Goal: Transaction & Acquisition: Subscribe to service/newsletter

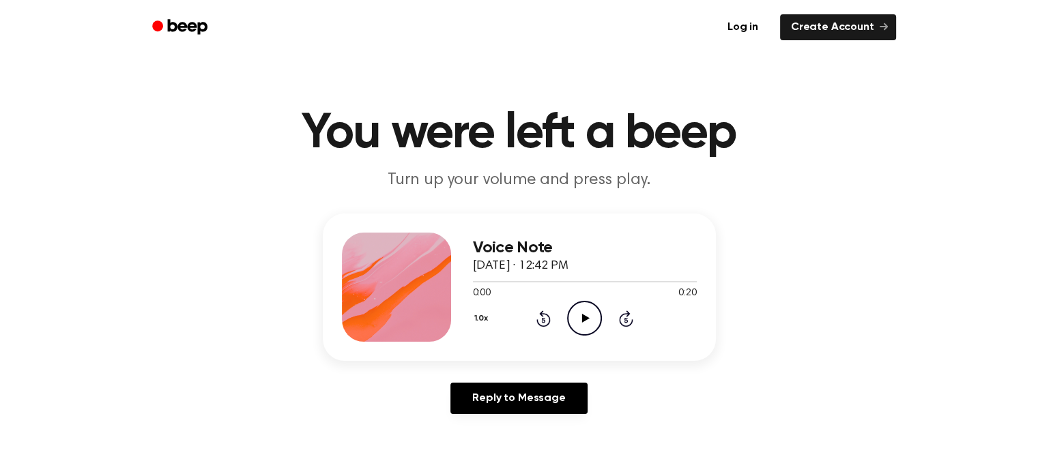
click at [583, 325] on icon "Play Audio" at bounding box center [584, 318] width 35 height 35
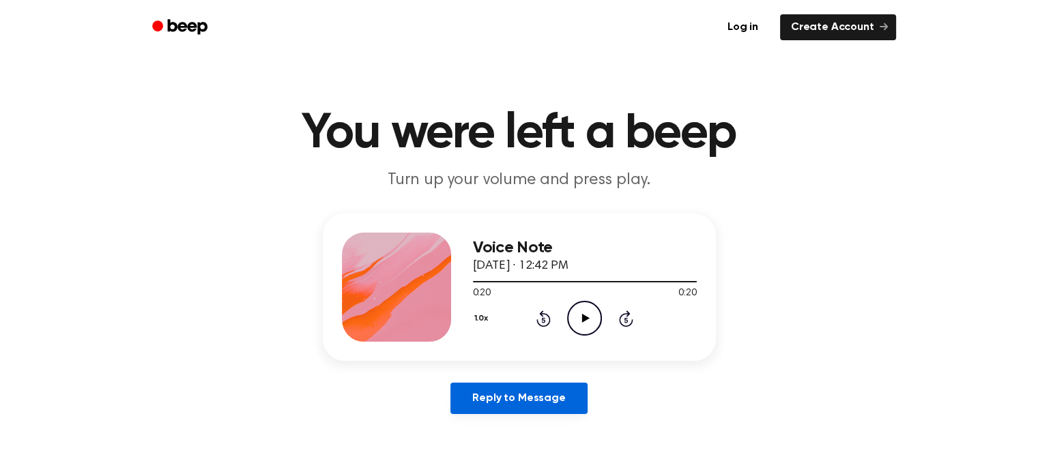
click at [497, 405] on link "Reply to Message" at bounding box center [518, 398] width 136 height 31
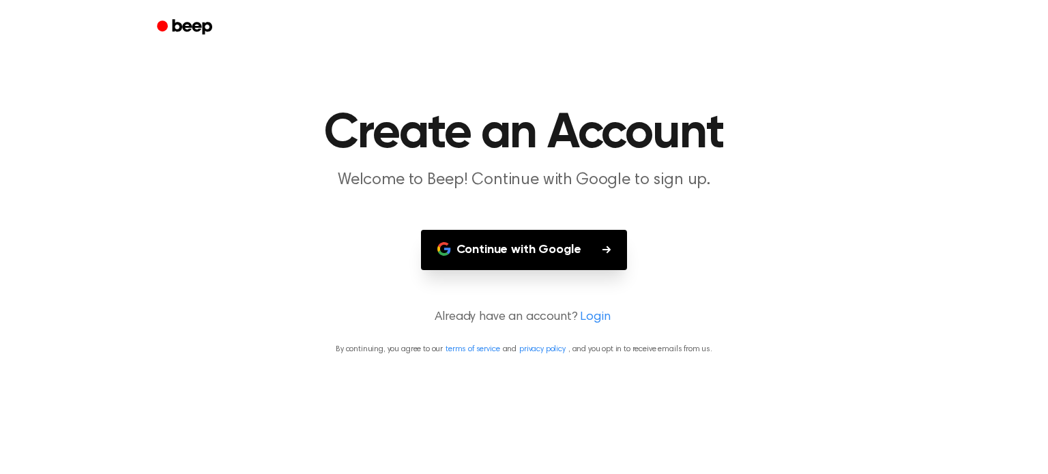
click at [514, 258] on button "Continue with Google" at bounding box center [524, 250] width 207 height 40
click at [561, 249] on button "Continue with Google" at bounding box center [524, 250] width 207 height 40
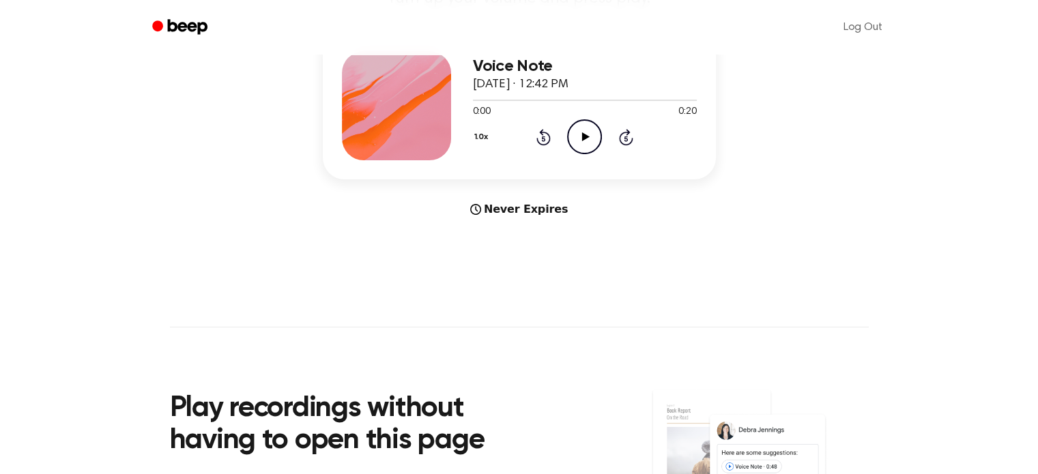
scroll to position [180, 0]
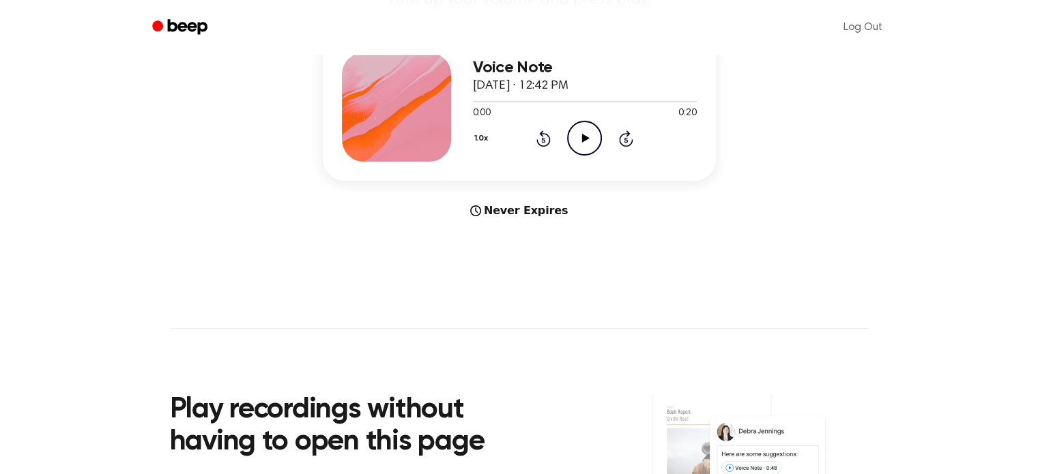
click at [574, 149] on icon "Play Audio" at bounding box center [584, 138] width 35 height 35
click at [577, 144] on icon "Pause Audio" at bounding box center [584, 138] width 35 height 35
click at [524, 214] on div "Never Expires" at bounding box center [519, 211] width 393 height 16
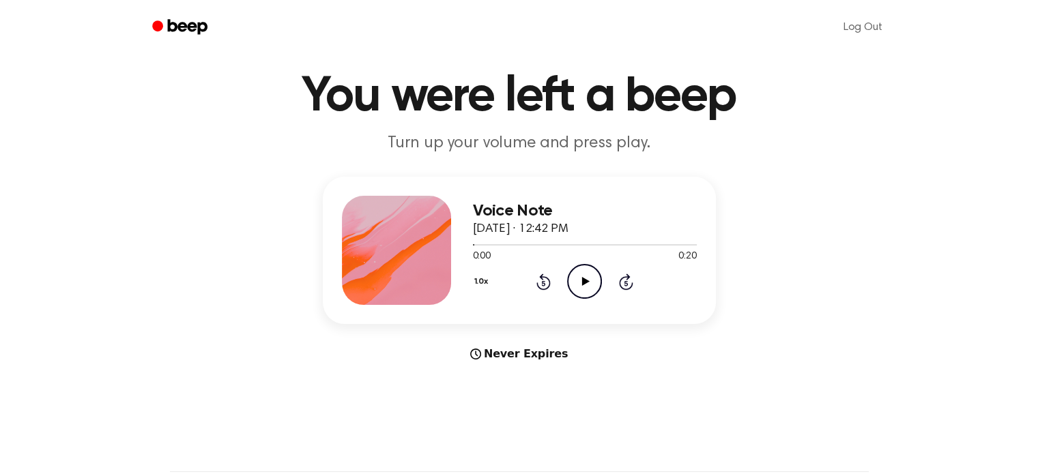
scroll to position [40, 0]
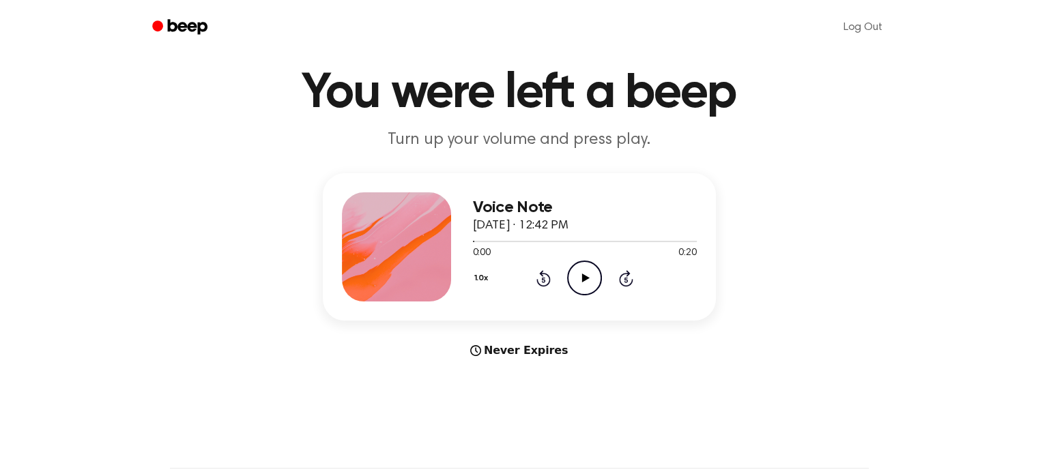
click at [579, 281] on icon "Play Audio" at bounding box center [584, 278] width 35 height 35
click at [585, 282] on icon "Pause Audio" at bounding box center [584, 278] width 35 height 35
click at [561, 185] on div "Voice Note [DATE] · 12:42 PM 0:01 0:20 Your browser does not support the [objec…" at bounding box center [519, 246] width 393 height 147
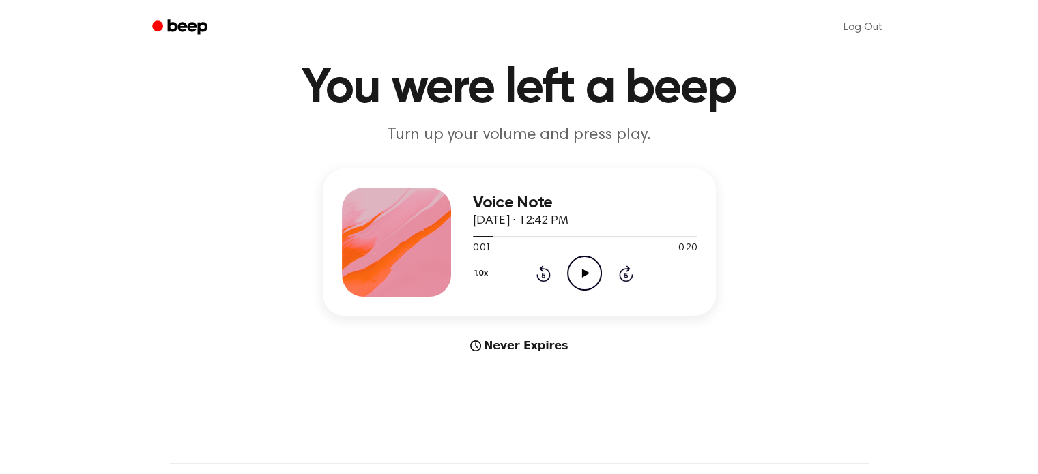
click at [562, 141] on p "Turn up your volume and press play." at bounding box center [519, 135] width 524 height 23
click at [527, 349] on div "Never Expires" at bounding box center [519, 346] width 393 height 16
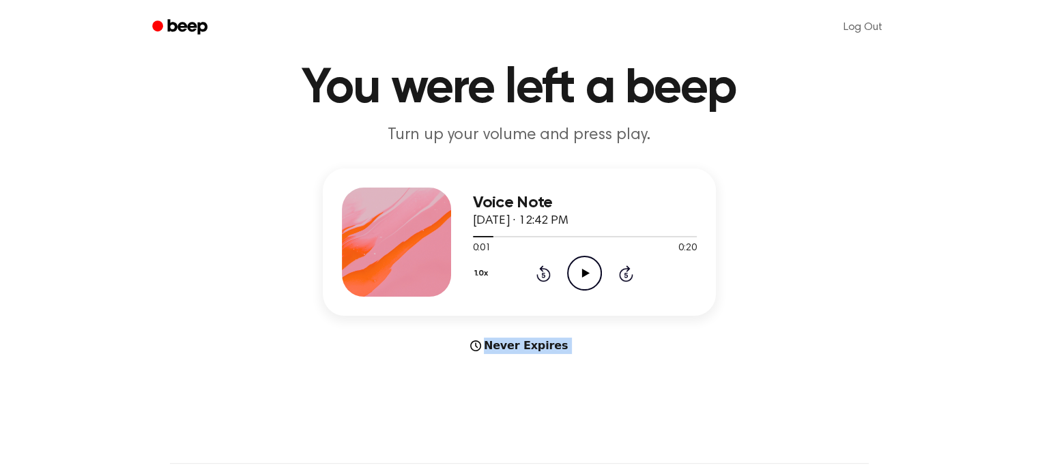
click at [527, 349] on div "Never Expires" at bounding box center [519, 346] width 393 height 16
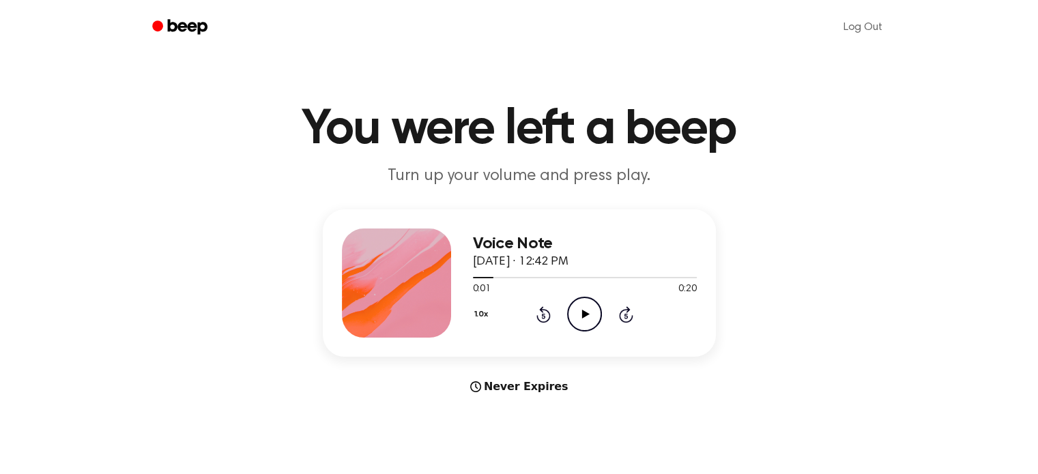
scroll to position [5, 0]
click at [593, 316] on icon "Play Audio" at bounding box center [584, 313] width 35 height 35
click at [543, 377] on div "Voice Note [DATE] · 12:42 PM 0:02 0:20 Your browser does not support the [objec…" at bounding box center [518, 302] width 1005 height 186
click at [542, 379] on div "Never Expires" at bounding box center [519, 386] width 393 height 16
click at [586, 305] on icon "Pause Audio" at bounding box center [584, 313] width 35 height 35
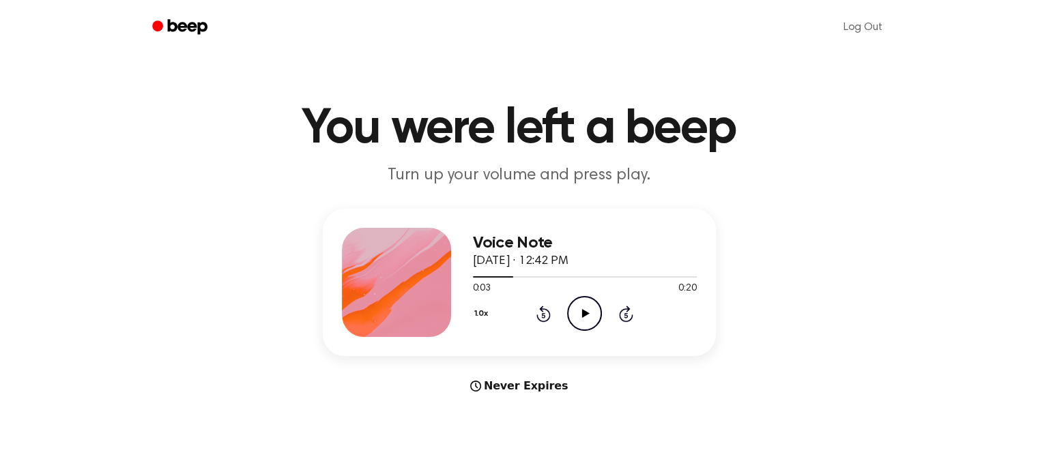
click at [589, 316] on icon "Play Audio" at bounding box center [584, 313] width 35 height 35
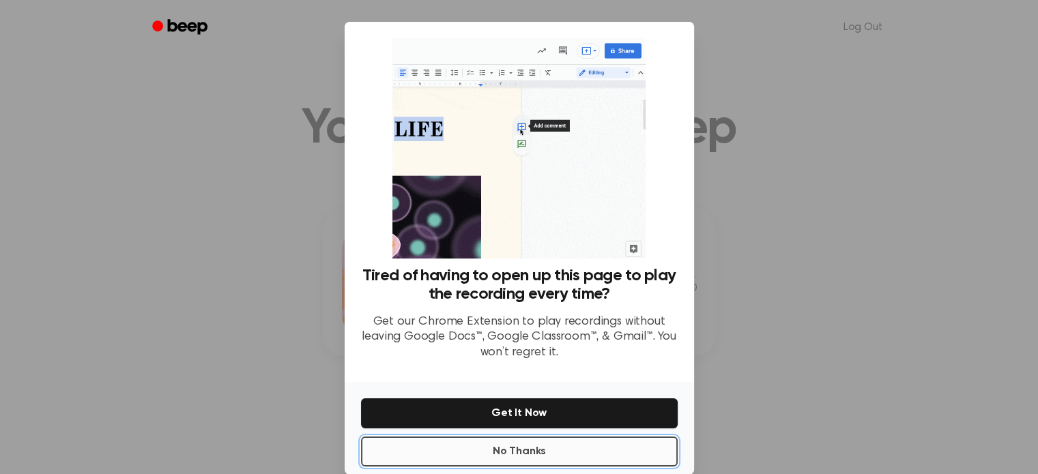
click at [591, 454] on button "No Thanks" at bounding box center [519, 452] width 317 height 30
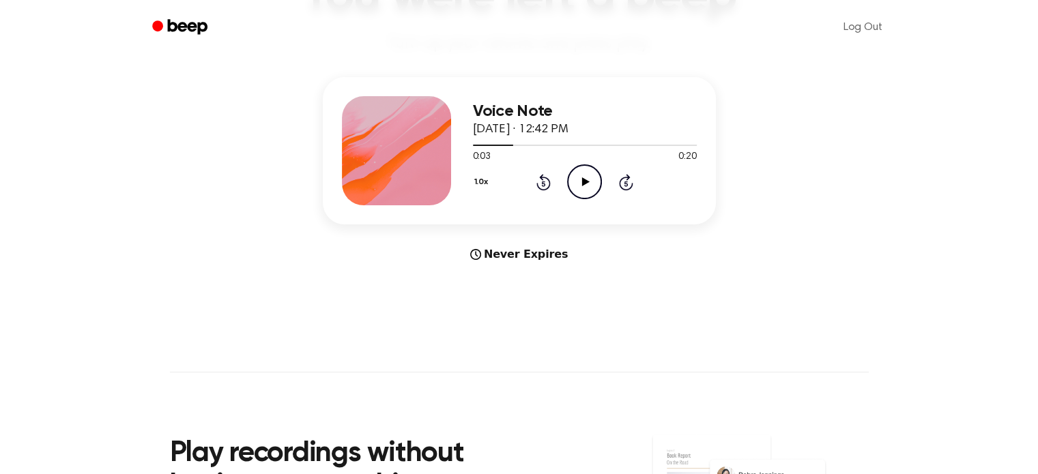
scroll to position [0, 0]
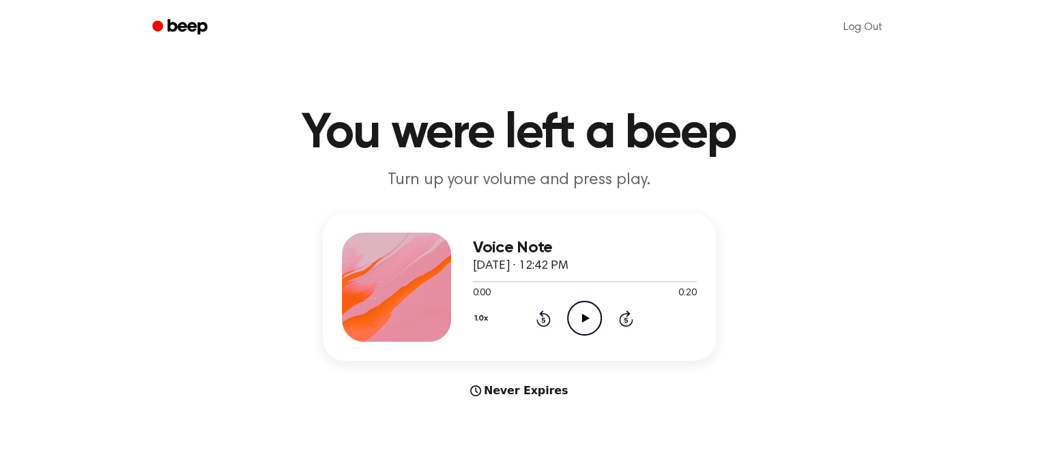
click at [529, 179] on p "Turn up your volume and press play." at bounding box center [519, 180] width 524 height 23
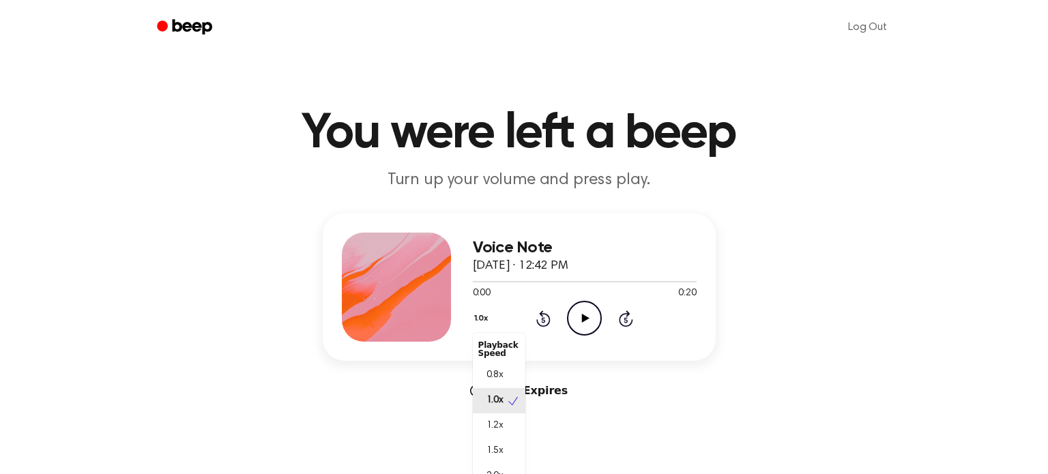
click at [475, 321] on button "1.0x" at bounding box center [483, 318] width 20 height 23
click at [353, 460] on main "You were left a beep Turn up your volume and press play. Voice Note September 8…" at bounding box center [519, 407] width 1038 height 815
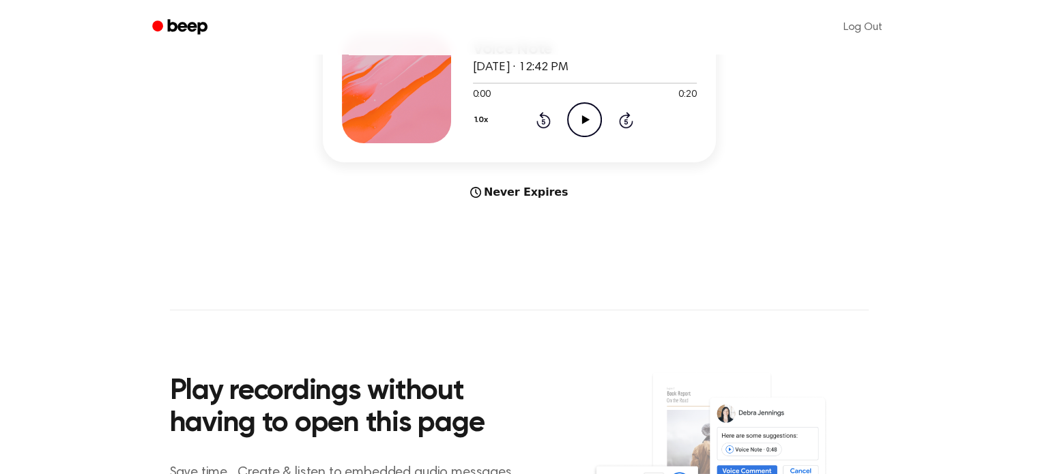
scroll to position [199, 0]
click at [481, 190] on icon at bounding box center [475, 191] width 11 height 11
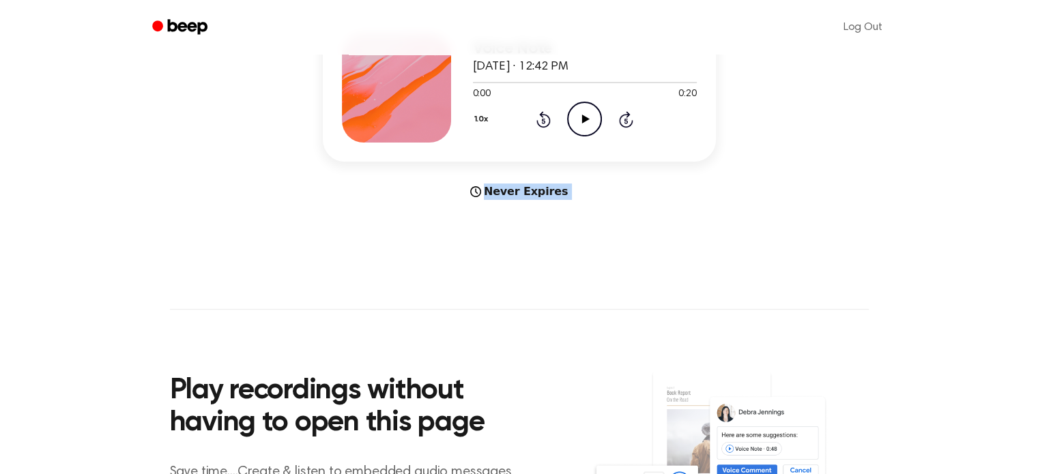
click at [481, 190] on icon at bounding box center [475, 191] width 11 height 11
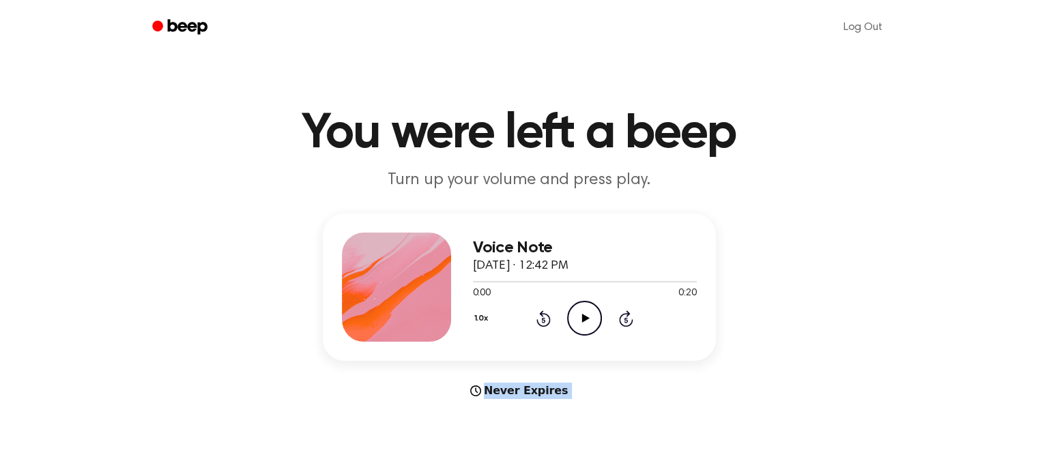
scroll to position [8, 0]
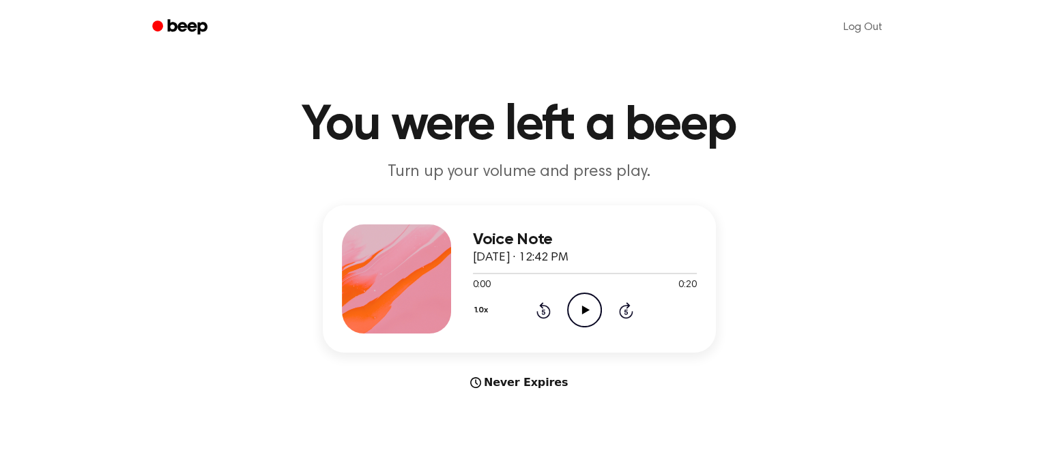
click at [535, 369] on div "Voice Note September 8, 2025 · 12:42 PM 0:00 0:20 Your browser does not support…" at bounding box center [518, 298] width 1005 height 186
click at [578, 318] on icon "Play Audio" at bounding box center [584, 310] width 35 height 35
click at [578, 318] on icon "Pause Audio" at bounding box center [584, 310] width 35 height 35
click at [588, 320] on icon "Play Audio" at bounding box center [584, 310] width 35 height 35
click at [587, 319] on icon "Pause Audio" at bounding box center [584, 310] width 35 height 35
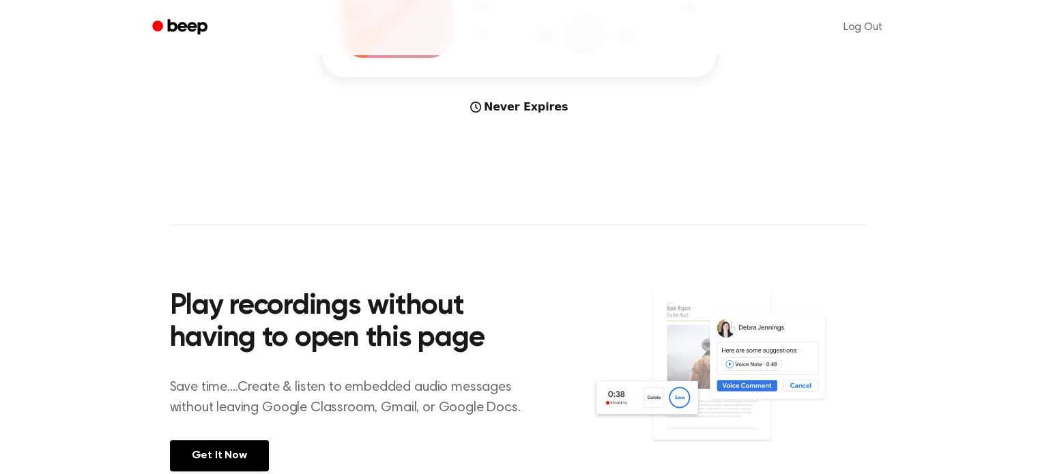
scroll to position [67, 0]
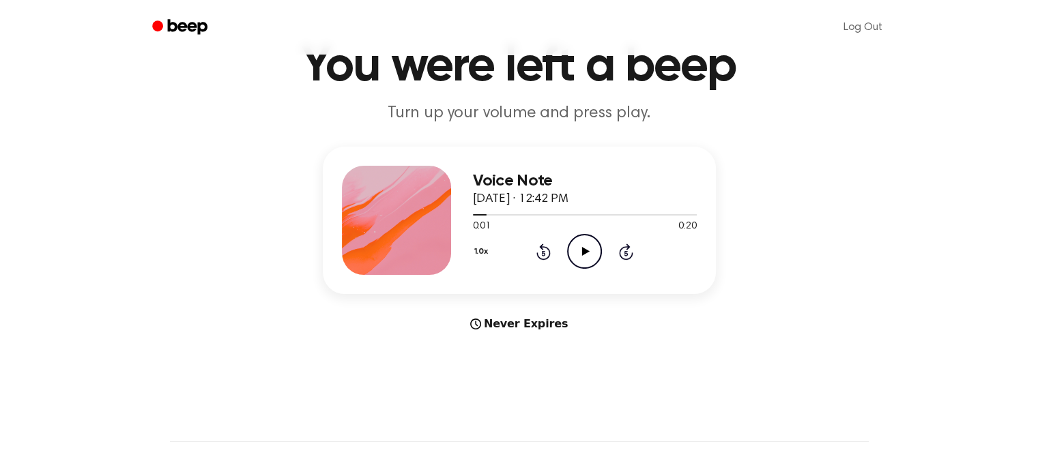
click at [428, 201] on div at bounding box center [396, 220] width 109 height 109
click at [546, 130] on main "You were left a beep Turn up your volume and press play. Voice Note September 8…" at bounding box center [519, 340] width 1038 height 815
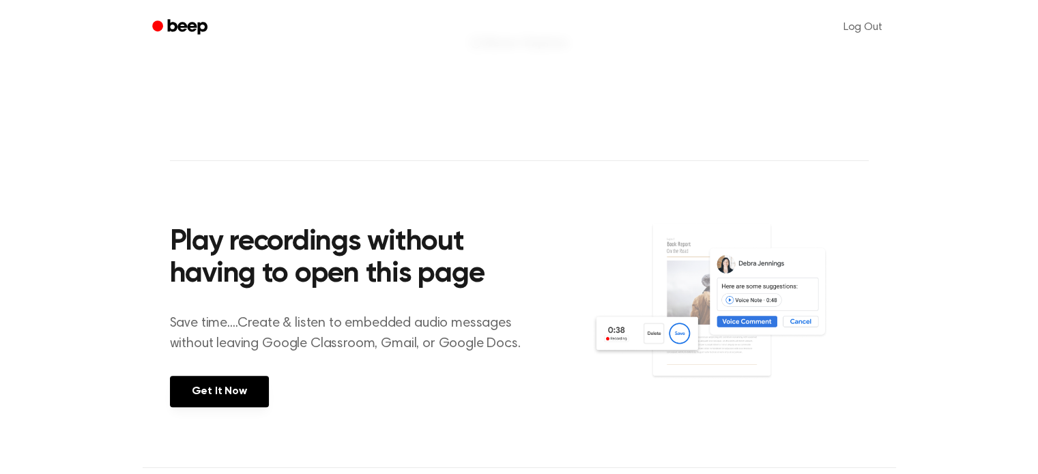
scroll to position [344, 0]
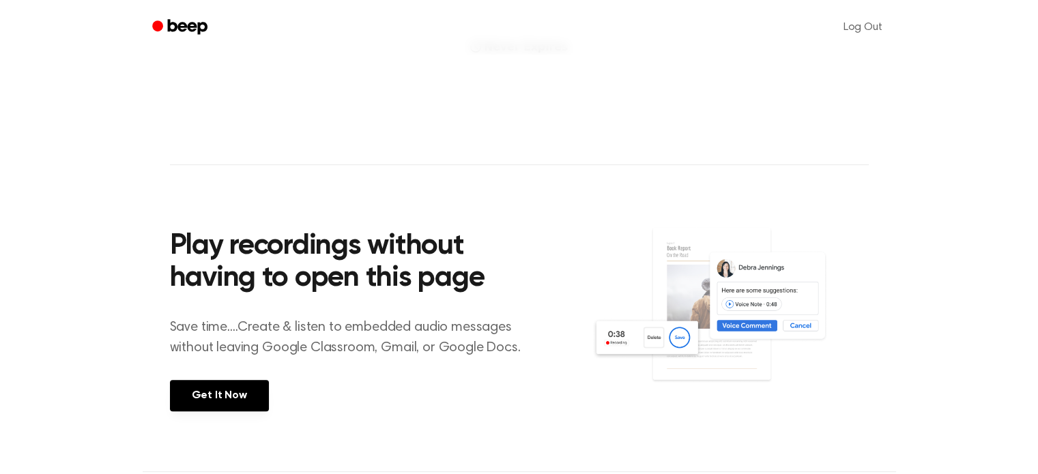
click at [402, 362] on div "Play recordings without having to open this page Save time....Create & listen t…" at bounding box center [381, 318] width 422 height 241
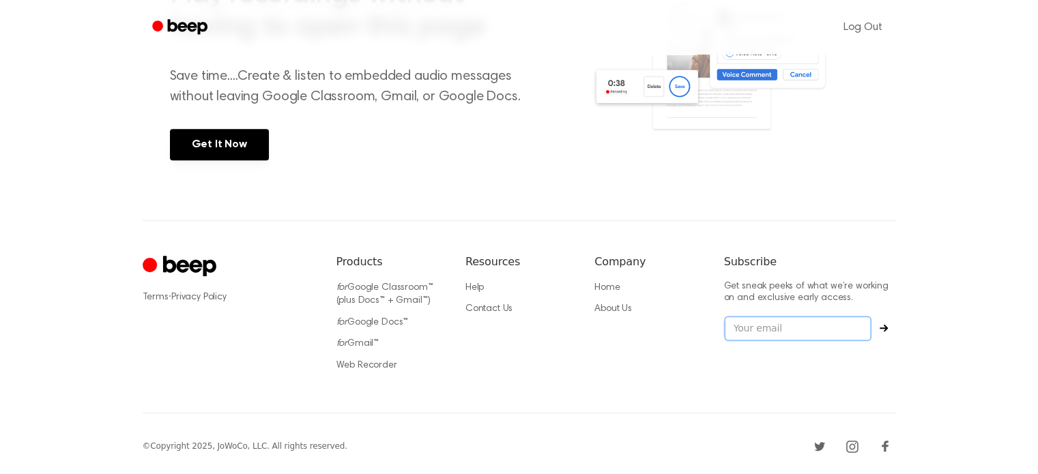
click at [824, 337] on input "email" at bounding box center [797, 329] width 147 height 26
click at [796, 331] on input "nguyenvuductung280909gmailcom" at bounding box center [797, 329] width 147 height 26
click at [774, 325] on input "nguyenvuductung280909gmailcom" at bounding box center [797, 329] width 147 height 26
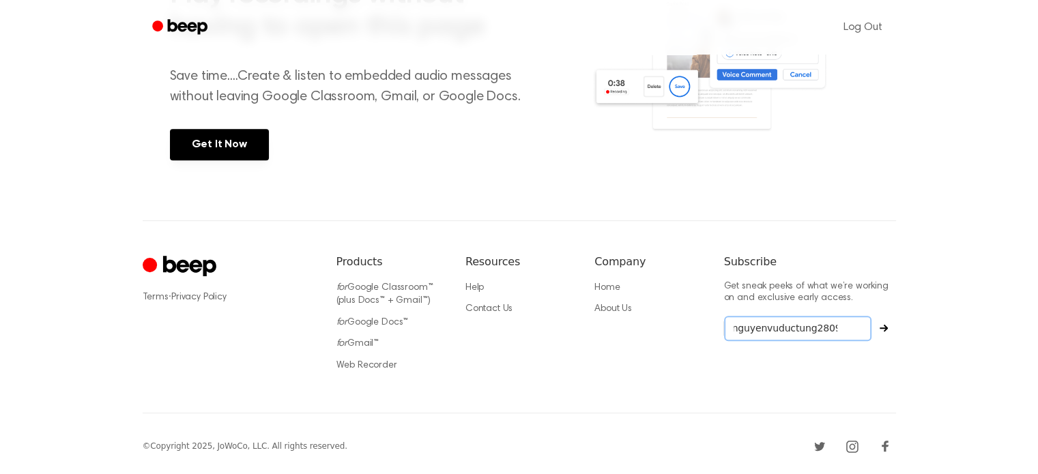
click at [840, 326] on input "nguyenvuductung280909gmailcom" at bounding box center [797, 329] width 147 height 26
click at [835, 330] on input "nguyenvuductung280909gmailcom" at bounding box center [797, 329] width 147 height 26
type input "nguyenvuductung280909gmailcom"
click at [889, 329] on button "Subscribe" at bounding box center [883, 328] width 25 height 8
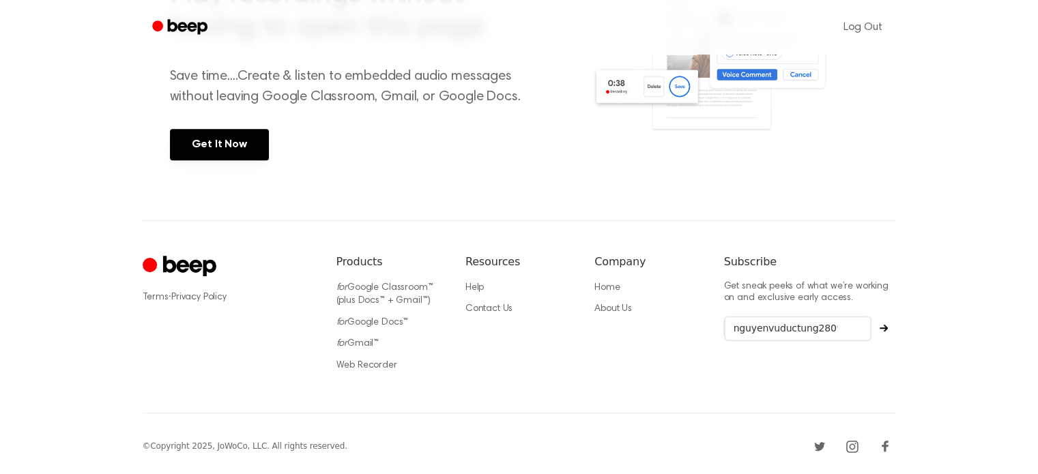
click at [883, 329] on icon "Subscribe" at bounding box center [883, 328] width 8 height 8
click at [828, 329] on input "nguyenvuductung280909gmailcom" at bounding box center [797, 329] width 147 height 26
click at [799, 330] on input "nguyenvuductung280909gmailcom" at bounding box center [797, 329] width 147 height 26
click at [821, 331] on input "nguyenvuductung280909gmailcom" at bounding box center [797, 329] width 147 height 26
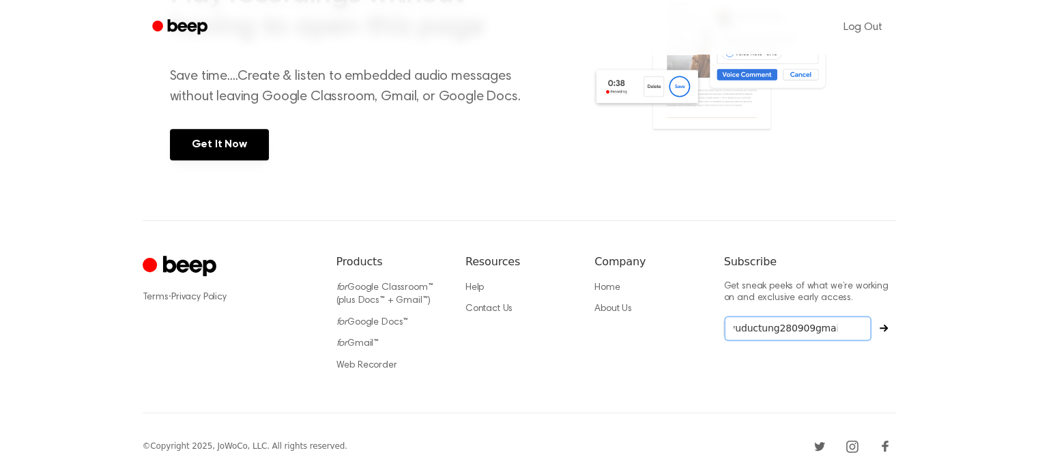
scroll to position [0, 25]
click at [790, 332] on input "nguyenvuductung280909gmailcom" at bounding box center [797, 329] width 147 height 26
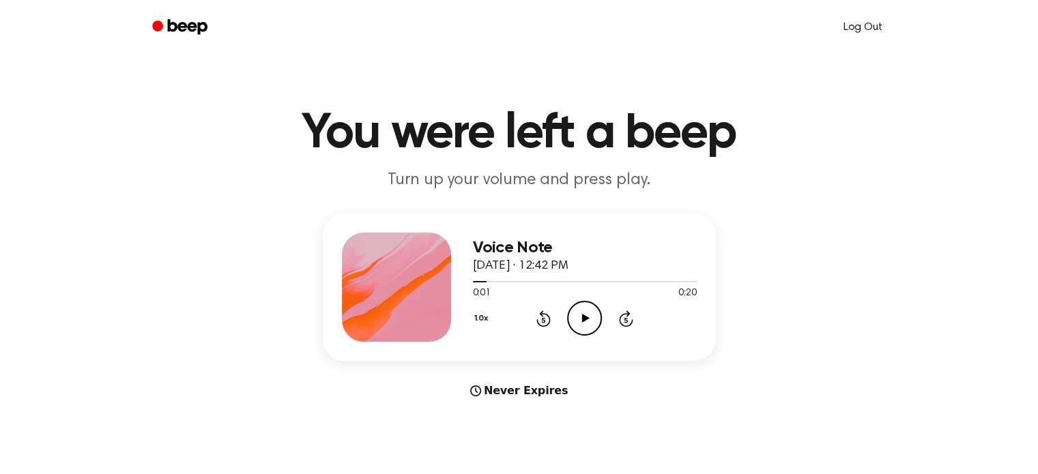
click at [866, 31] on link "Log Out" at bounding box center [863, 27] width 66 height 33
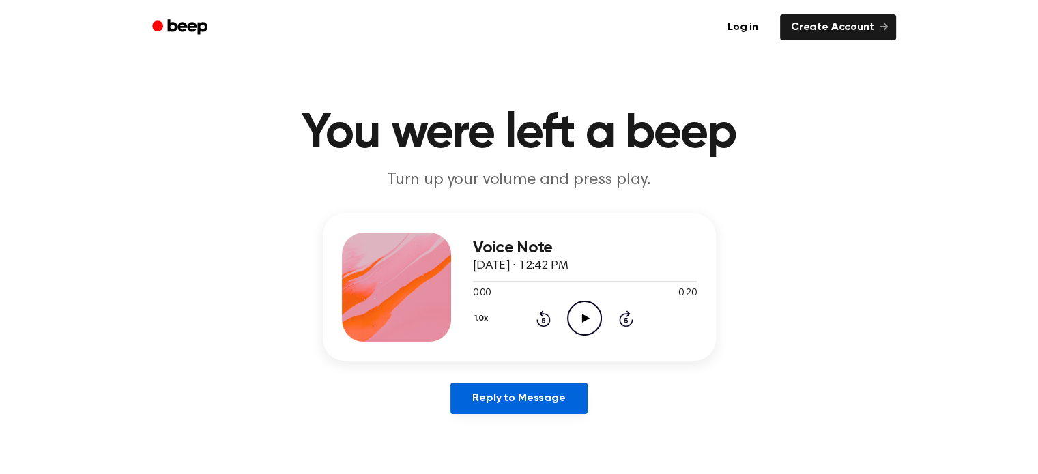
click at [552, 398] on link "Reply to Message" at bounding box center [518, 398] width 136 height 31
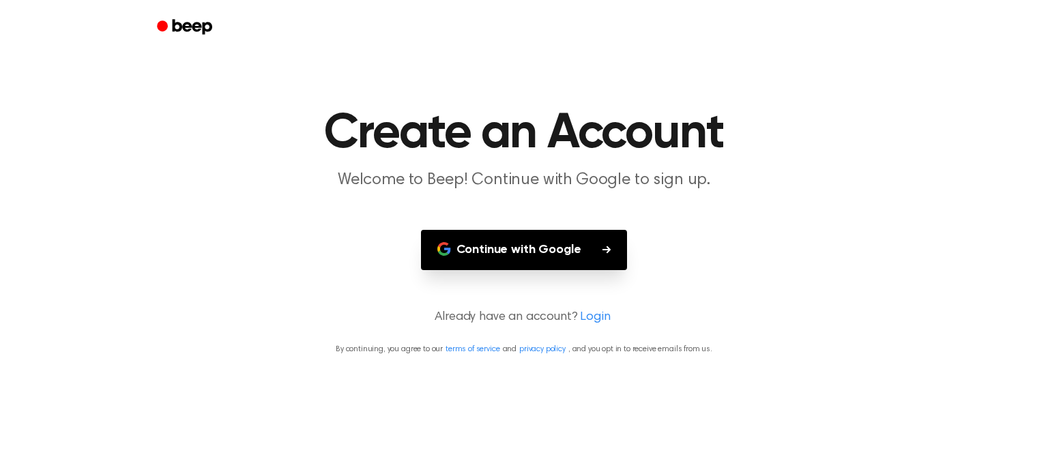
click at [527, 256] on button "Continue with Google" at bounding box center [524, 250] width 207 height 40
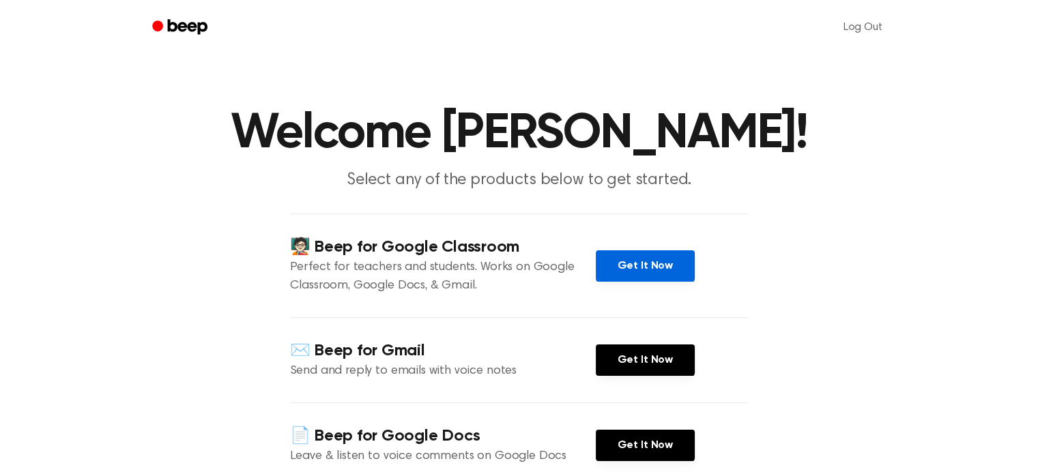
click at [610, 279] on link "Get It Now" at bounding box center [645, 265] width 99 height 31
